Goal: Find specific page/section: Find specific page/section

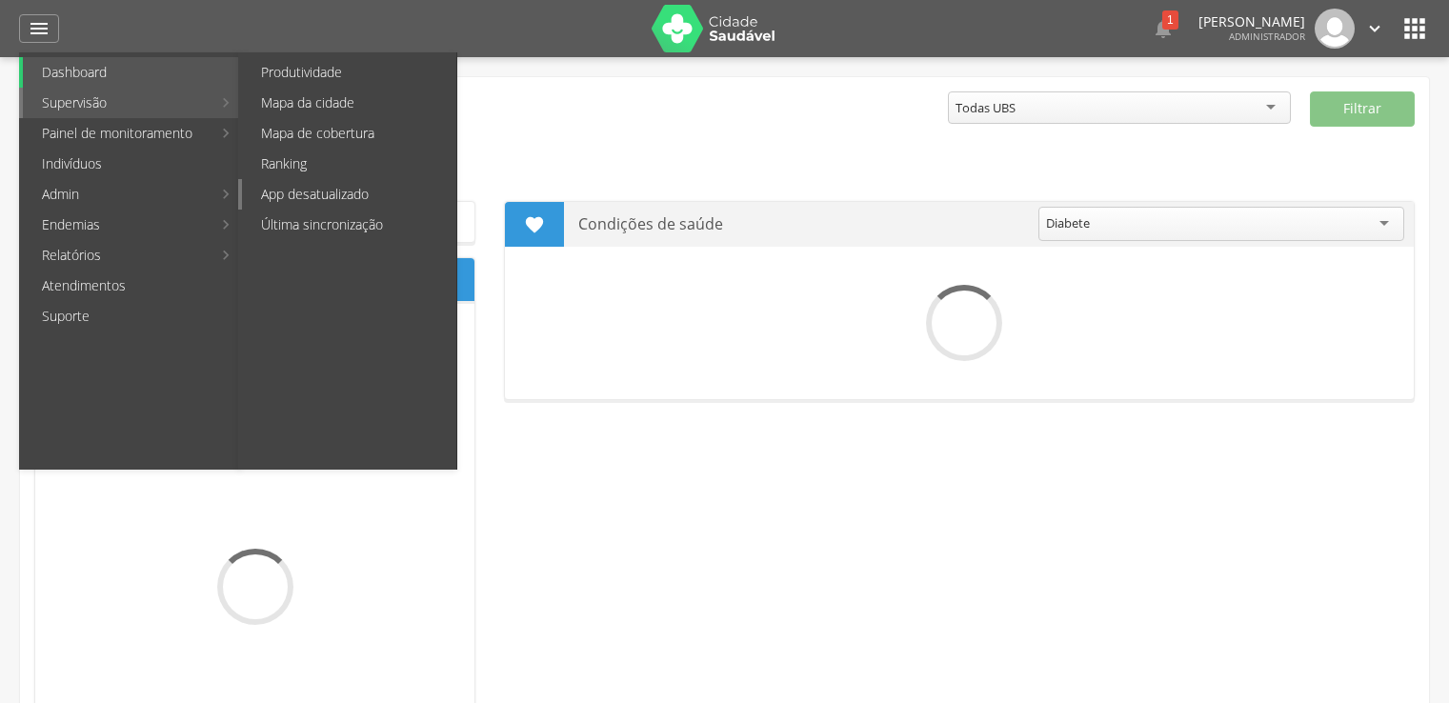
click at [321, 186] on link "App desatualizado" at bounding box center [349, 194] width 214 height 30
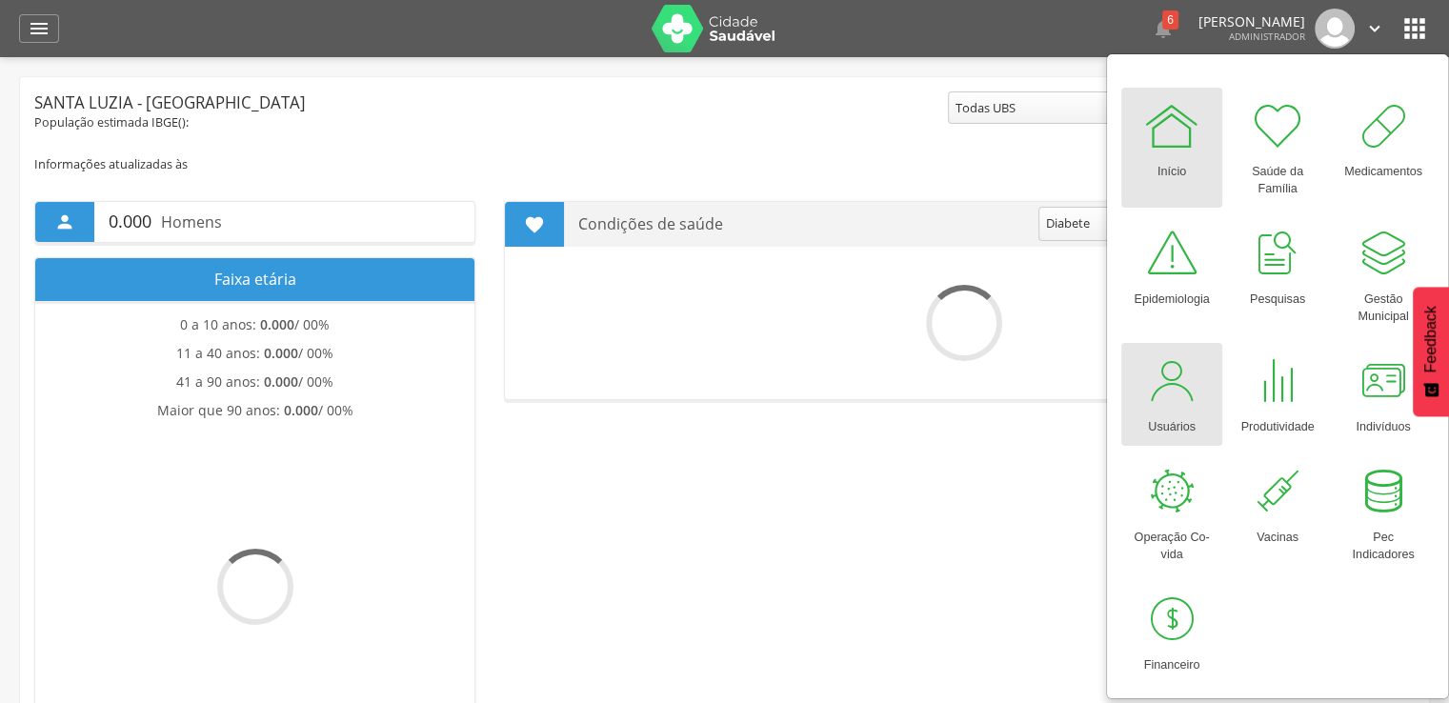
click at [1188, 421] on div "Usuários" at bounding box center [1172, 423] width 48 height 27
